Goal: Information Seeking & Learning: Learn about a topic

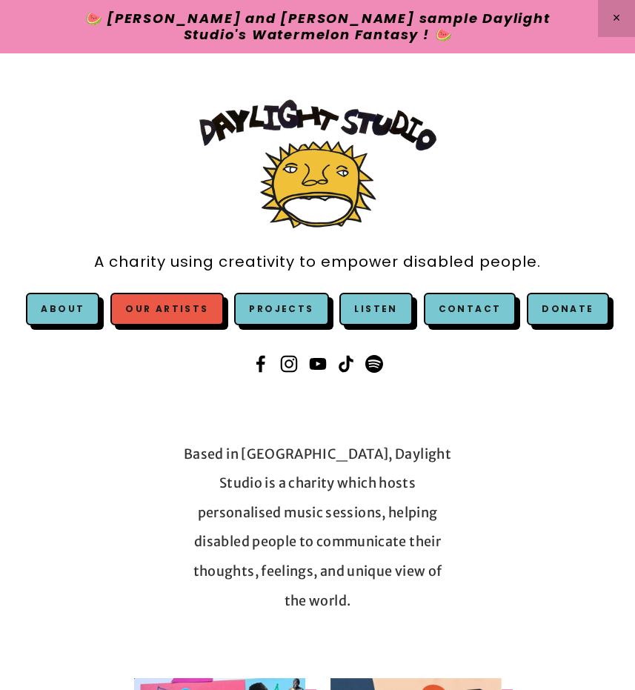
click at [165, 305] on link "Our Artists" at bounding box center [166, 309] width 113 height 33
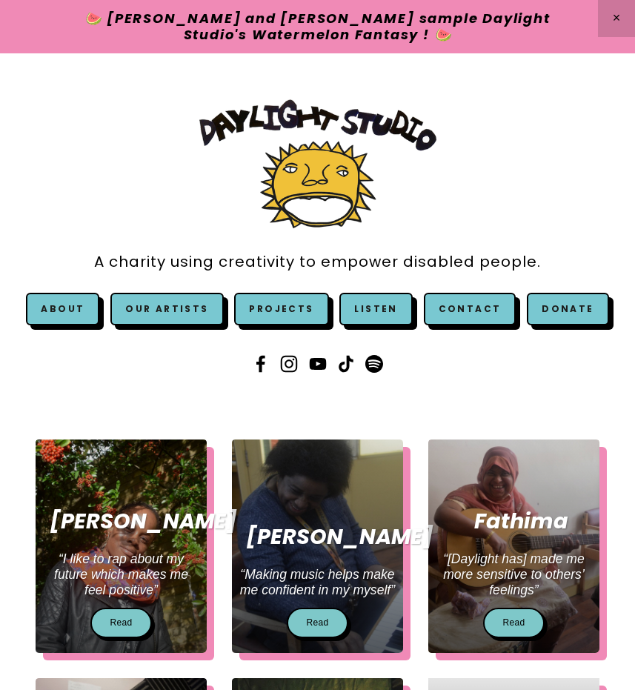
click at [165, 305] on link "Our Artists" at bounding box center [166, 309] width 113 height 33
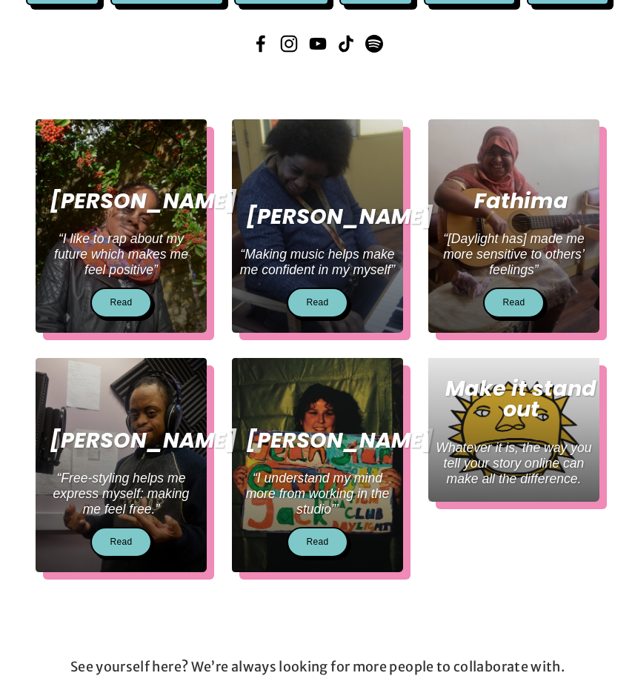
scroll to position [316, 0]
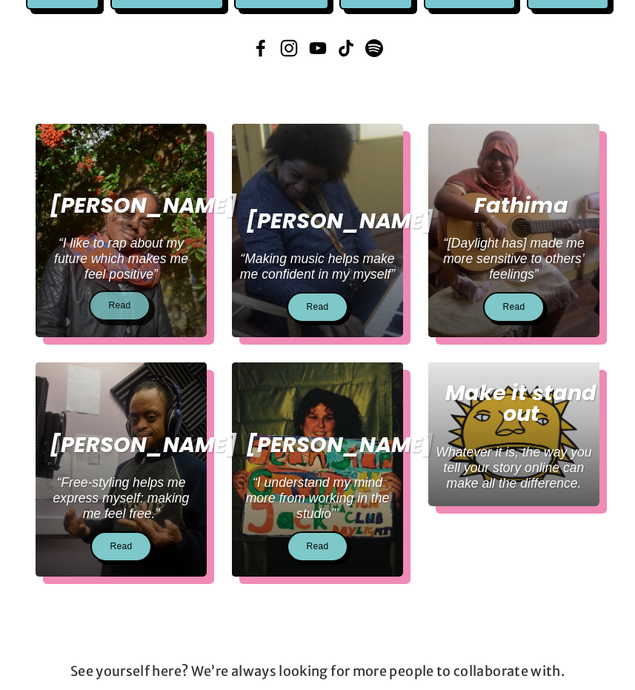
click at [122, 308] on link "Read" at bounding box center [119, 305] width 61 height 30
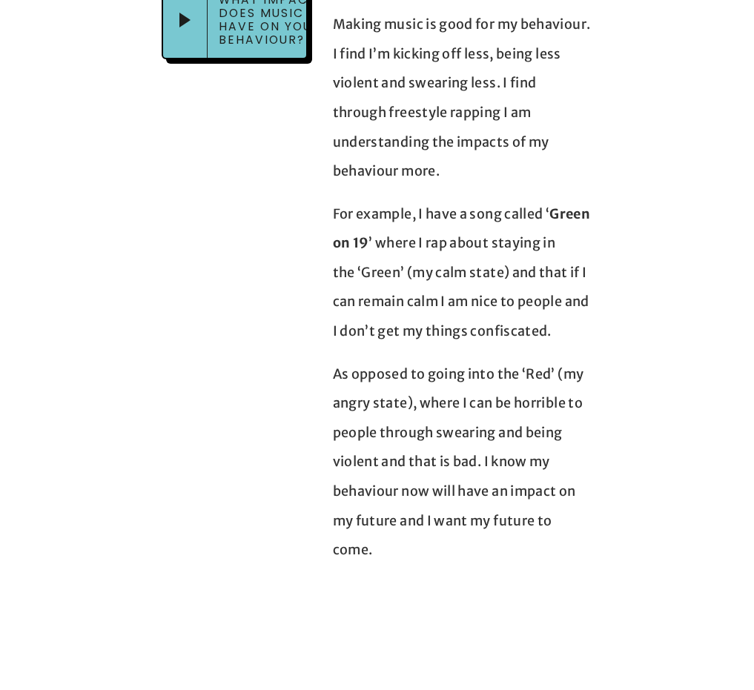
scroll to position [3564, 0]
